Goal: Register for event/course

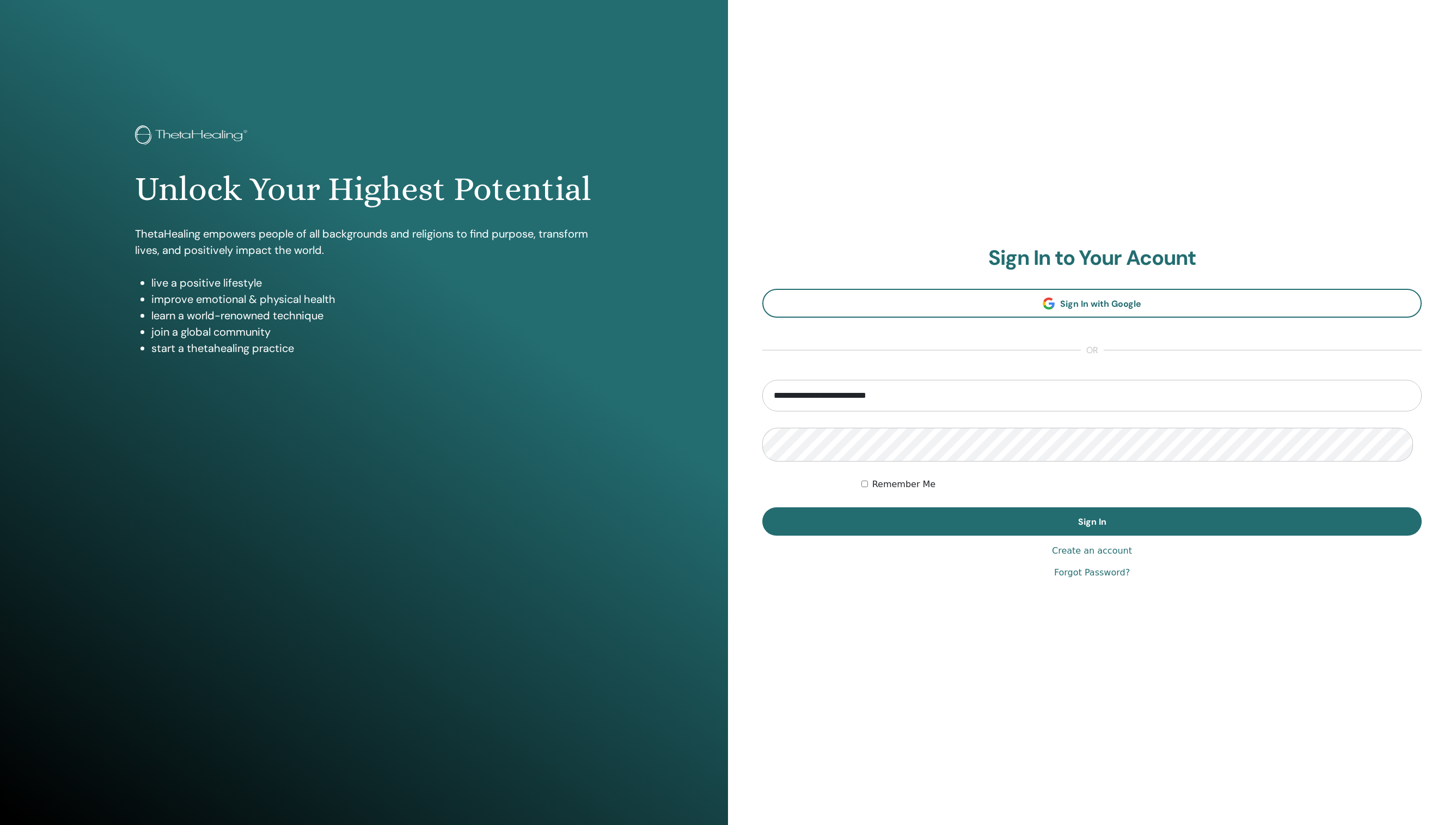
type input "**********"
click at [1092, 521] on button "Sign In" at bounding box center [1092, 521] width 659 height 28
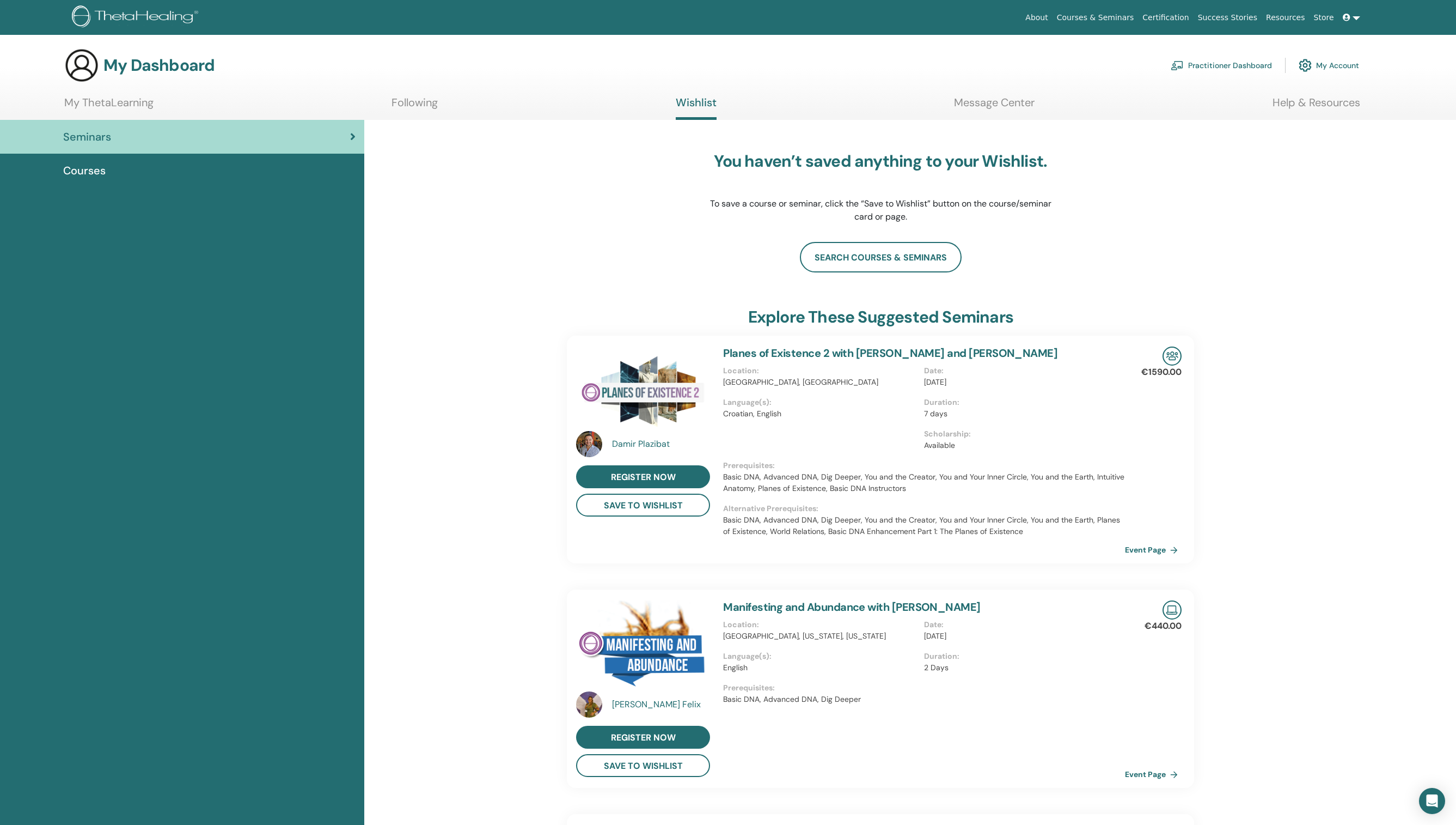
click at [1336, 62] on link "My Account" at bounding box center [1329, 66] width 61 height 24
